Goal: Task Accomplishment & Management: Manage account settings

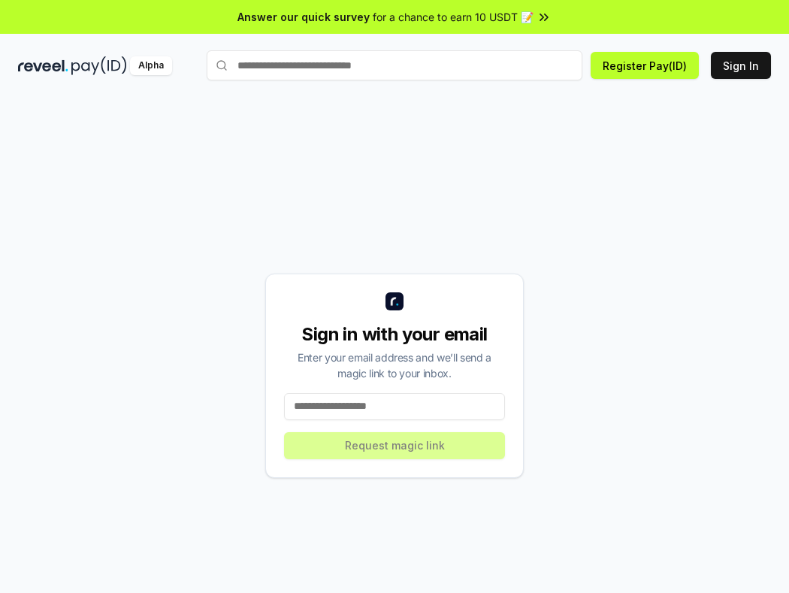
click at [373, 407] on input at bounding box center [394, 406] width 221 height 27
click at [328, 404] on input at bounding box center [394, 406] width 221 height 27
paste input "**********"
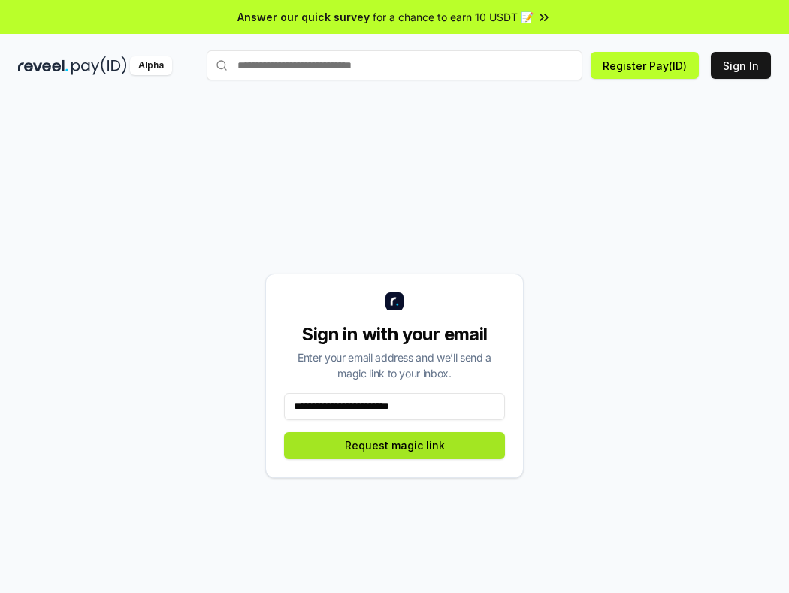
type input "**********"
click at [383, 441] on button "Request magic link" at bounding box center [394, 445] width 221 height 27
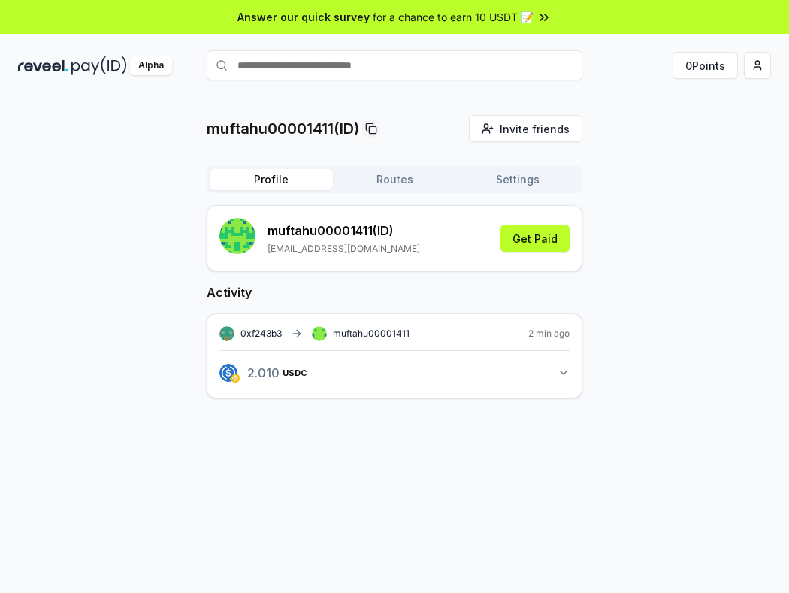
click at [460, 273] on div "muftahu00001411 (ID) [EMAIL_ADDRESS][DOMAIN_NAME] Get Paid Activity 0xf243b3 mu…" at bounding box center [395, 313] width 376 height 217
click at [530, 231] on button "Get Paid" at bounding box center [534, 238] width 69 height 27
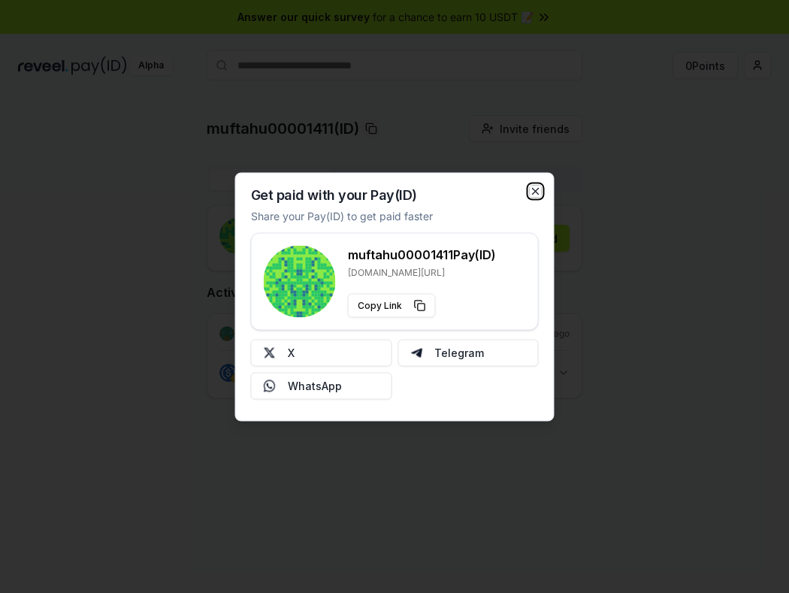
click at [536, 187] on icon "button" at bounding box center [536, 191] width 12 height 12
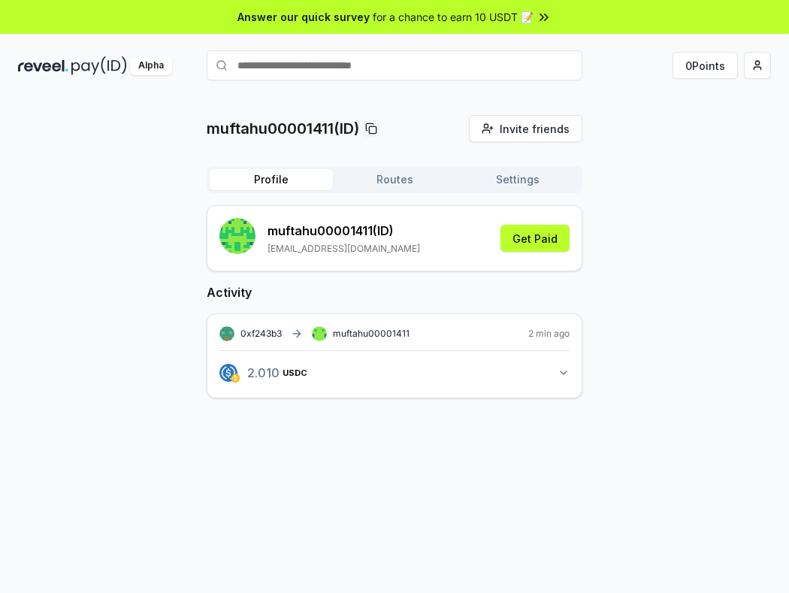
click at [402, 180] on button "Routes" at bounding box center [394, 179] width 123 height 21
click at [285, 178] on button "Profile" at bounding box center [271, 179] width 123 height 21
click at [564, 367] on icon "button" at bounding box center [563, 373] width 12 height 12
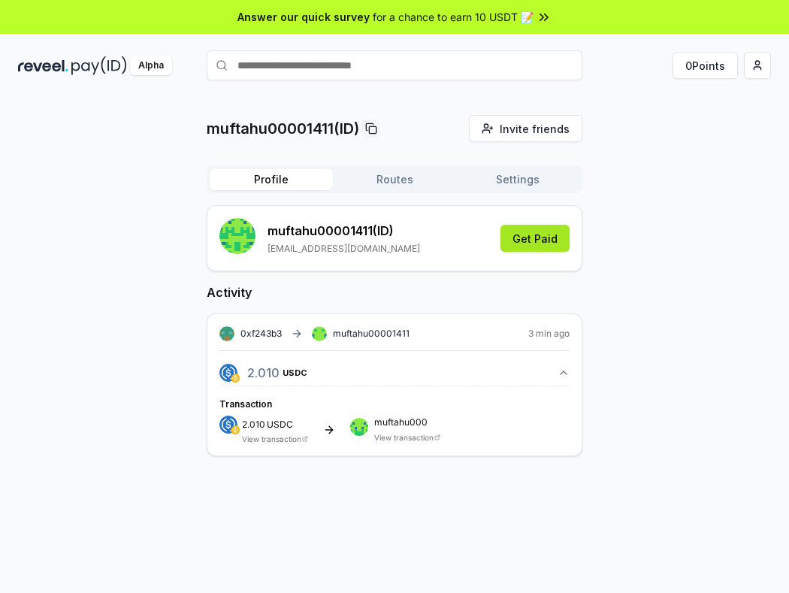
click at [536, 237] on button "Get Paid" at bounding box center [534, 238] width 69 height 27
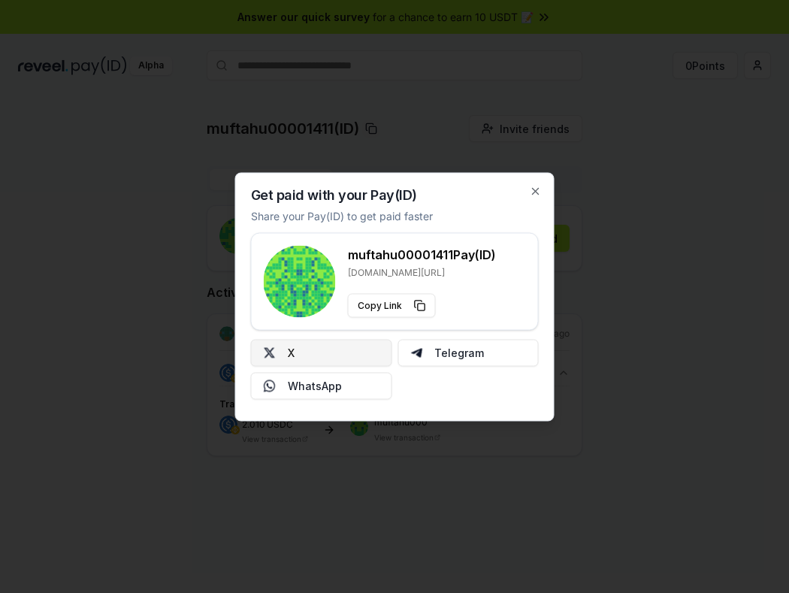
click at [344, 352] on button "X" at bounding box center [321, 352] width 141 height 27
click at [536, 192] on icon "button" at bounding box center [536, 191] width 6 height 6
